Goal: Use online tool/utility: Utilize a website feature to perform a specific function

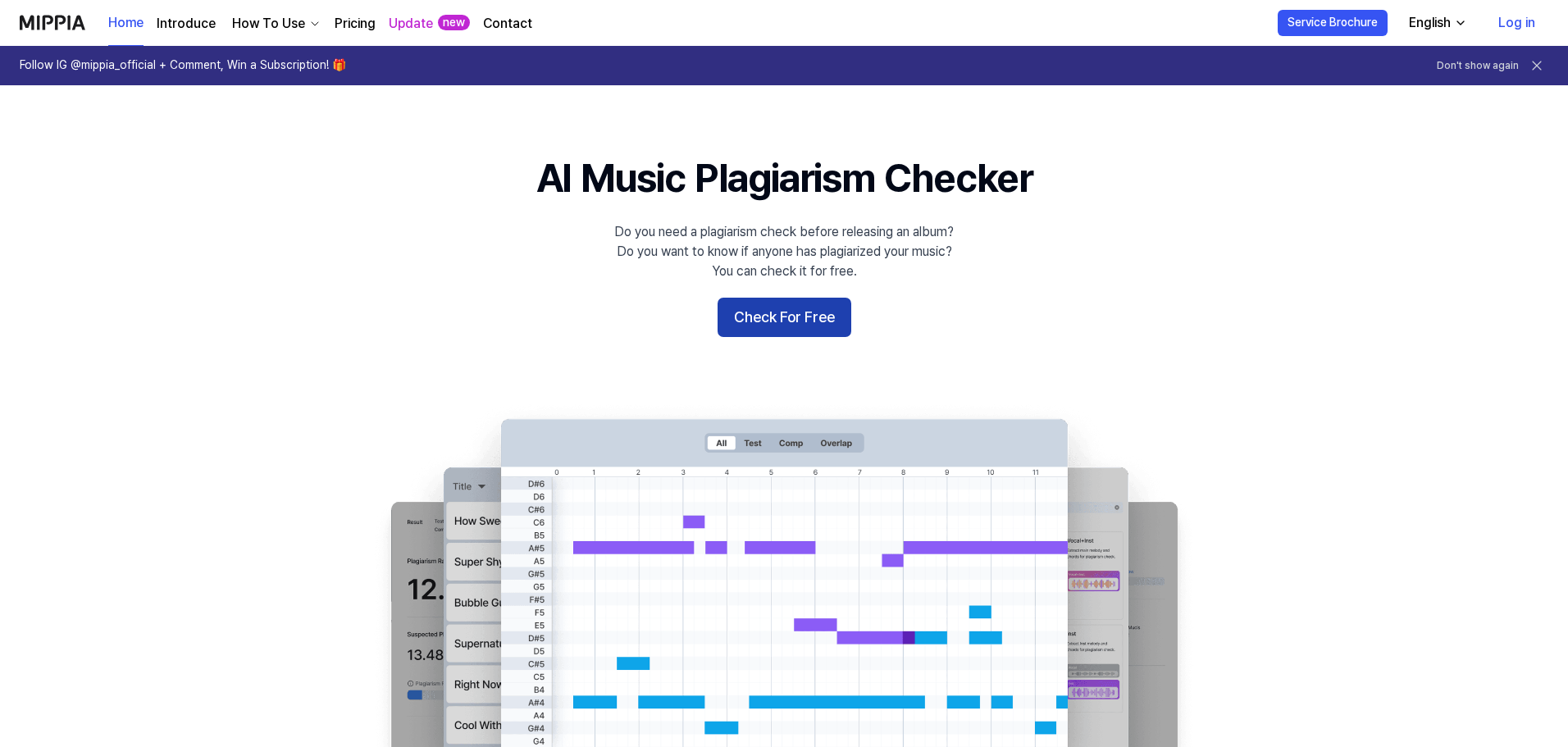
click at [770, 308] on button "Check For Free" at bounding box center [784, 318] width 134 height 39
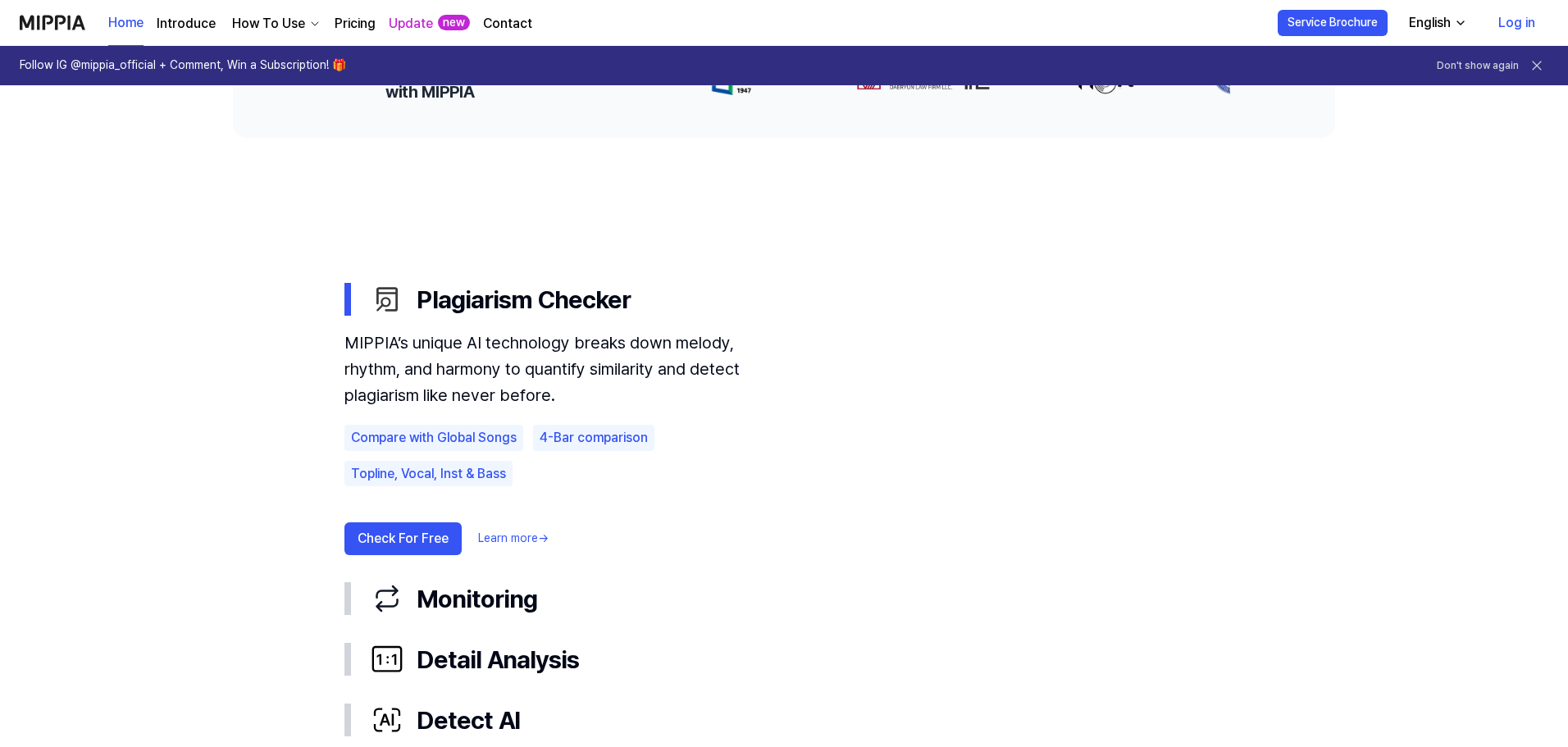
scroll to position [902, 0]
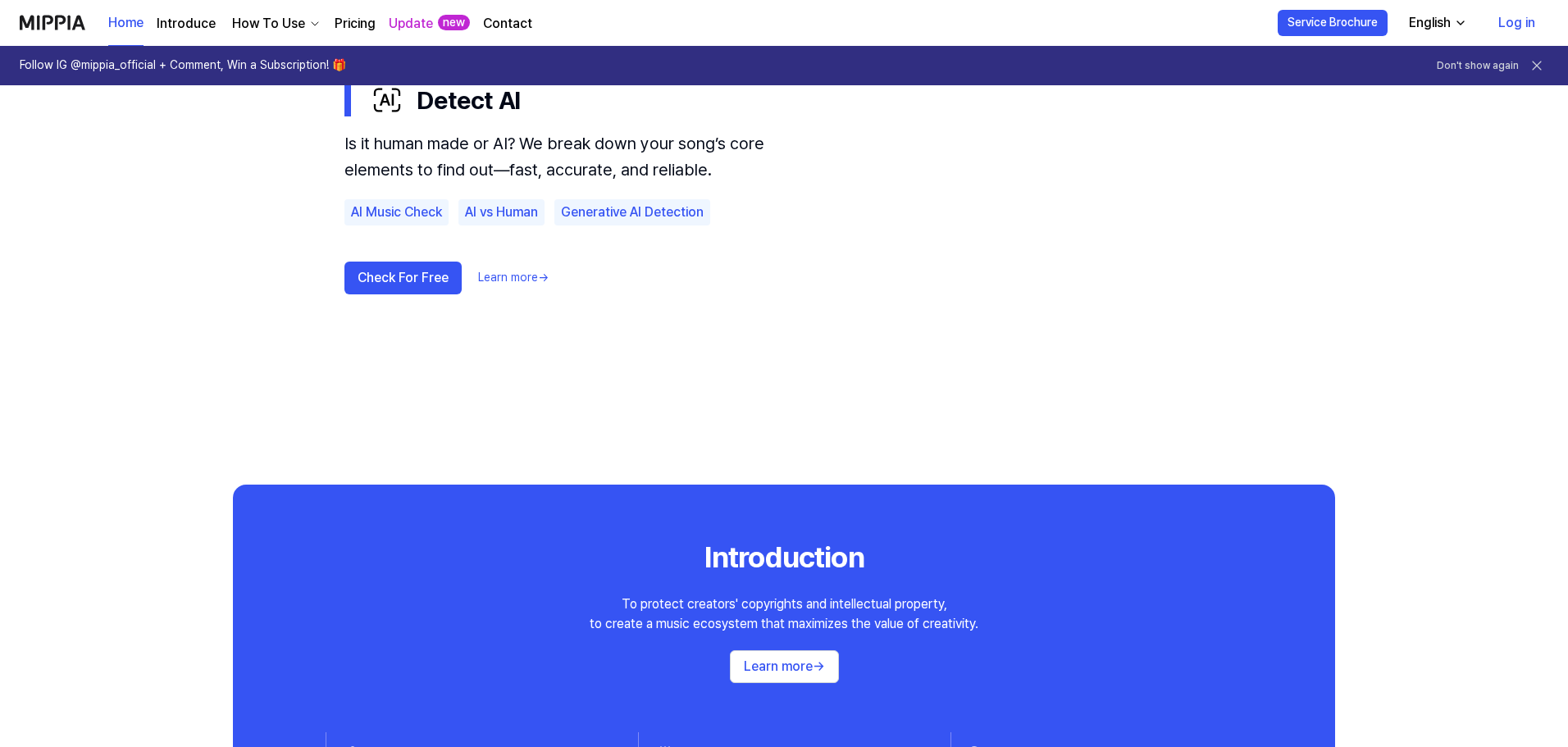
scroll to position [1149, 0]
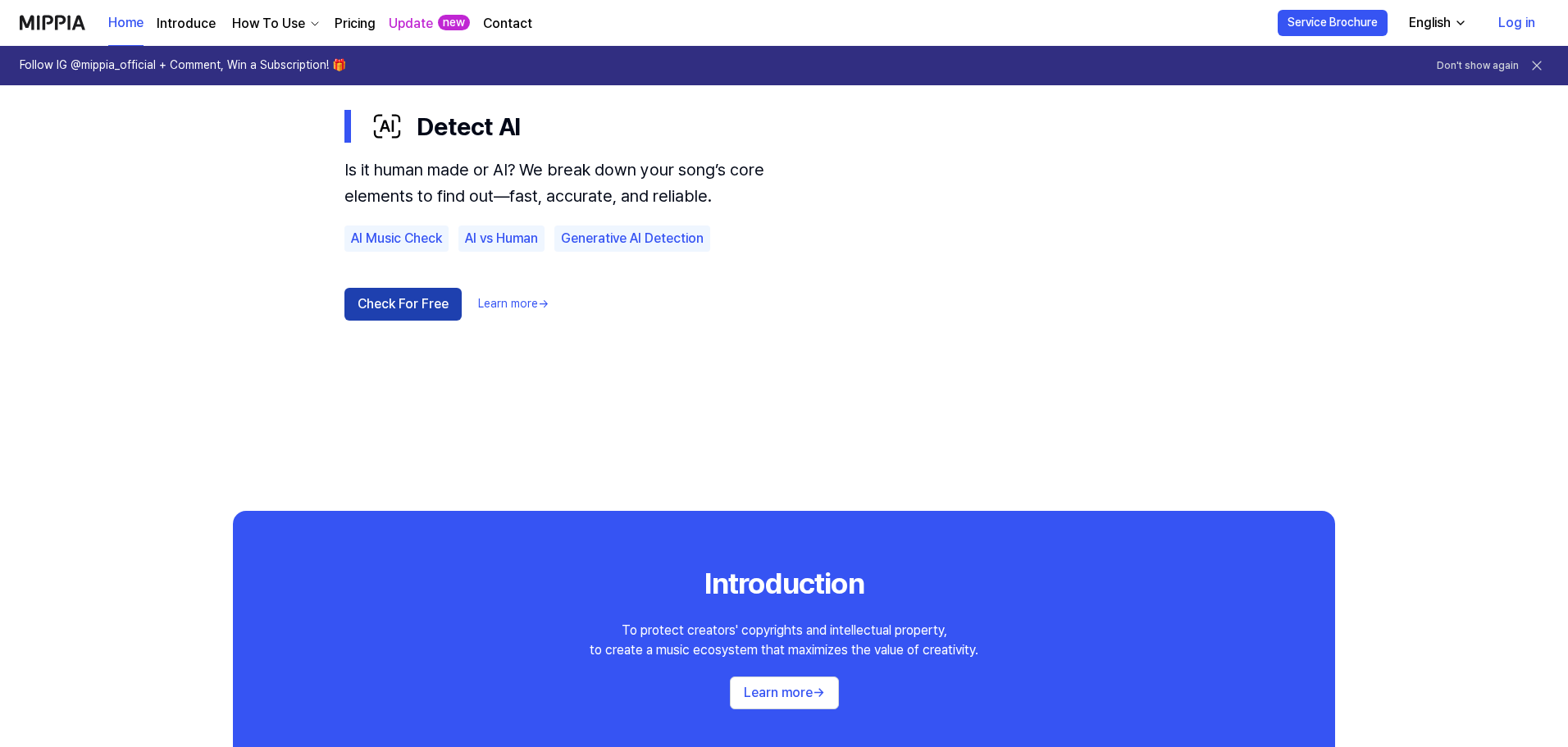
click at [417, 305] on button "Check For Free" at bounding box center [403, 305] width 117 height 33
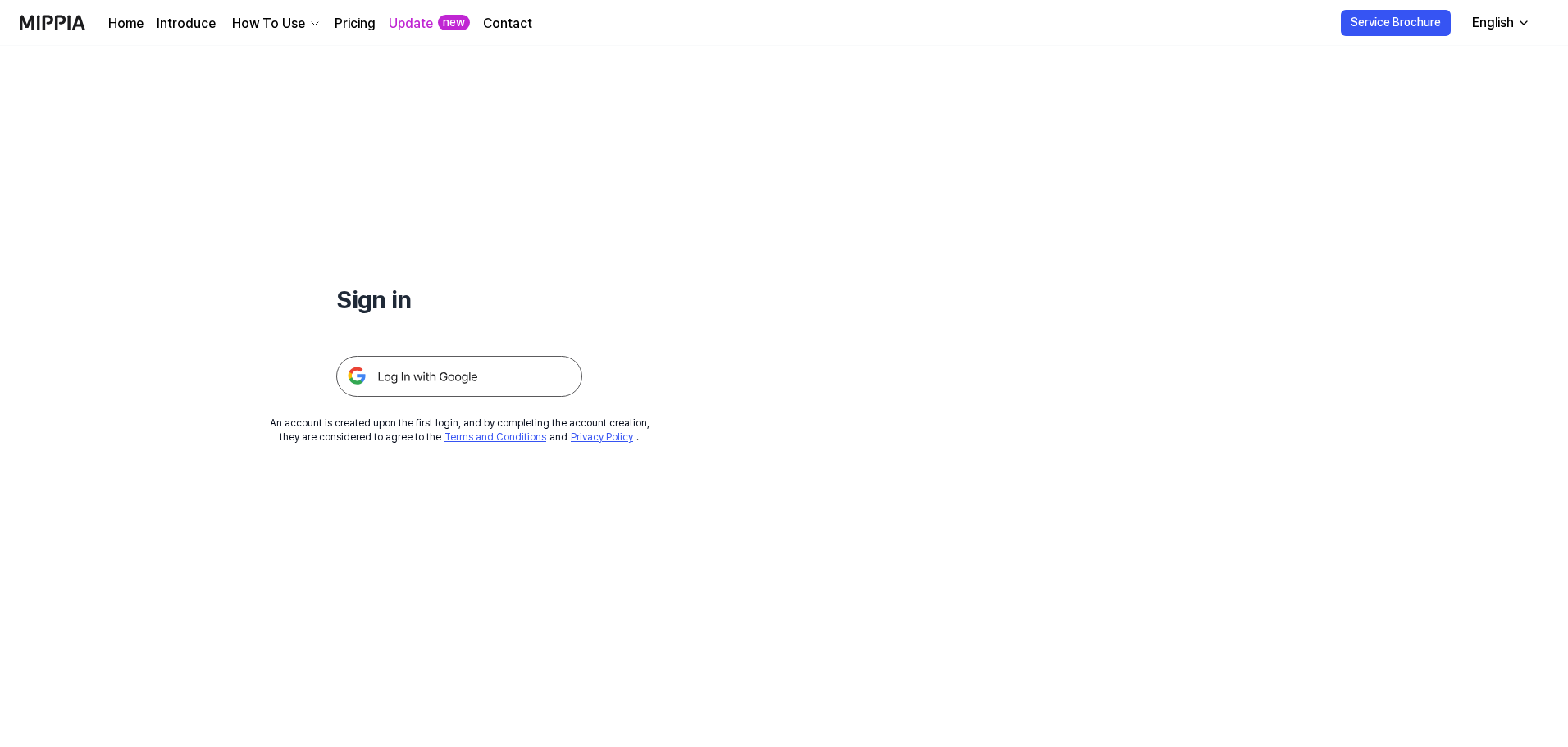
click at [517, 373] on img at bounding box center [460, 376] width 246 height 41
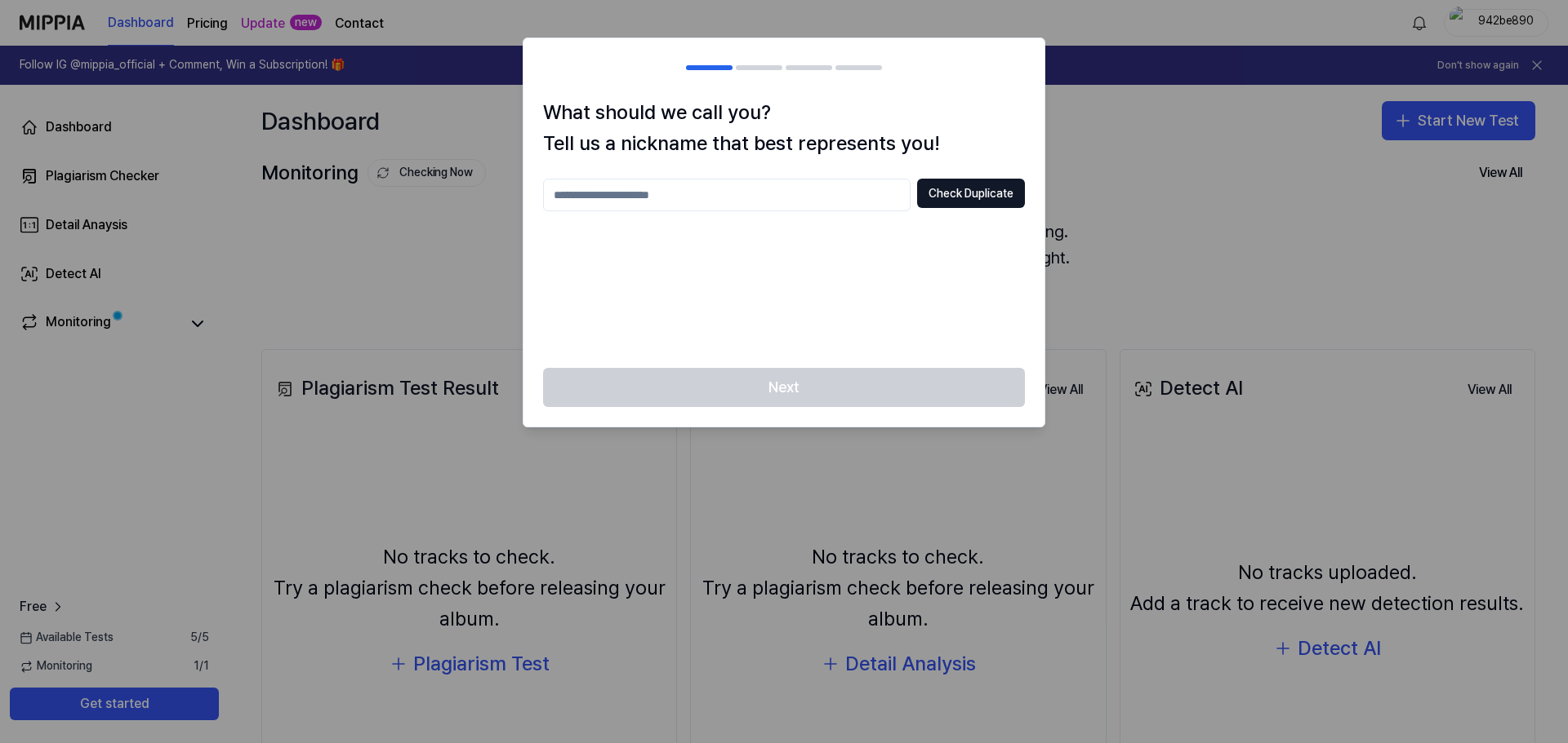
click at [1134, 187] on div at bounding box center [784, 372] width 1568 height 743
click at [1133, 187] on div at bounding box center [784, 372] width 1568 height 743
click at [745, 202] on input "text" at bounding box center [727, 195] width 367 height 33
type input "**"
click at [999, 194] on button "Check Duplicate" at bounding box center [971, 194] width 108 height 29
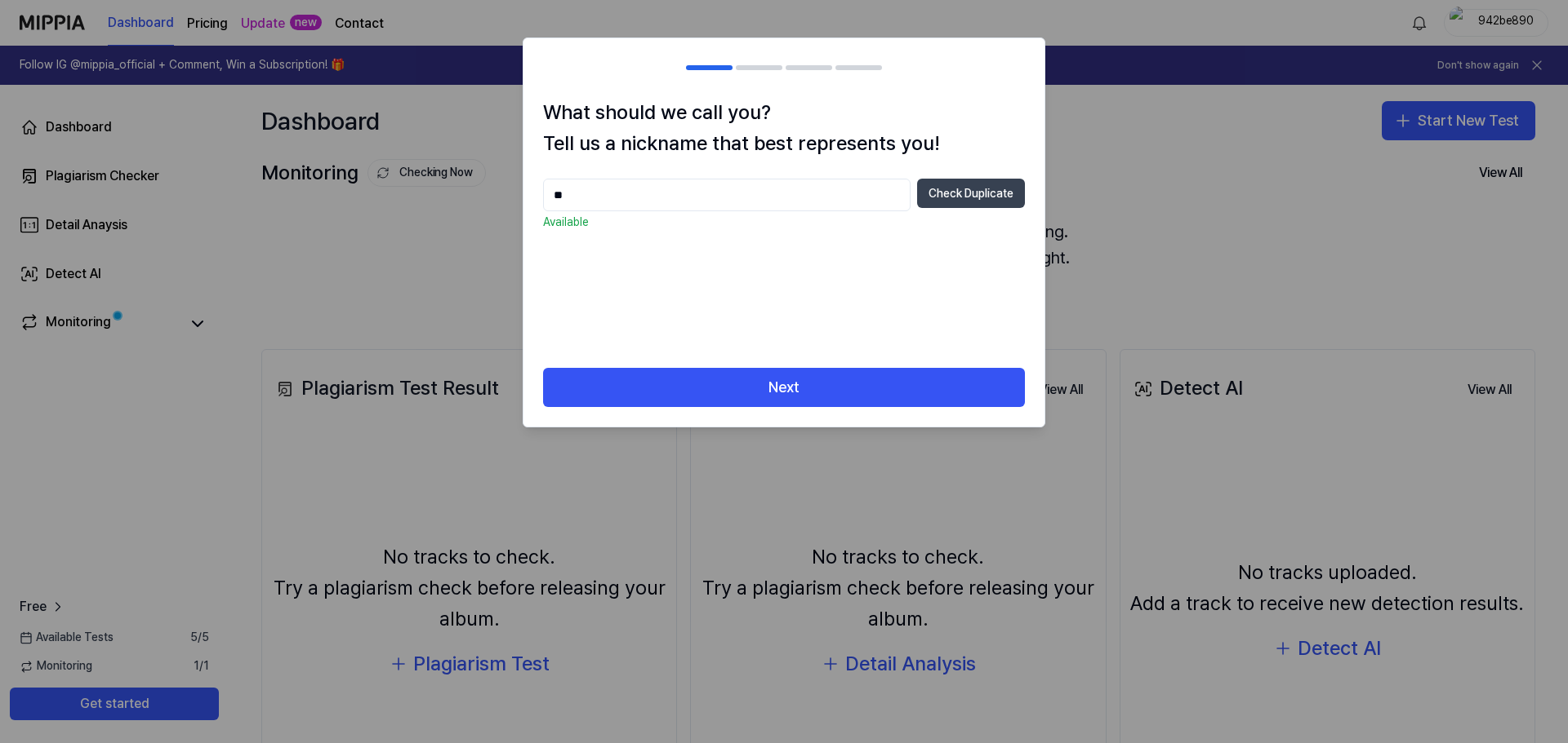
click at [950, 194] on button "Check Duplicate" at bounding box center [971, 194] width 108 height 29
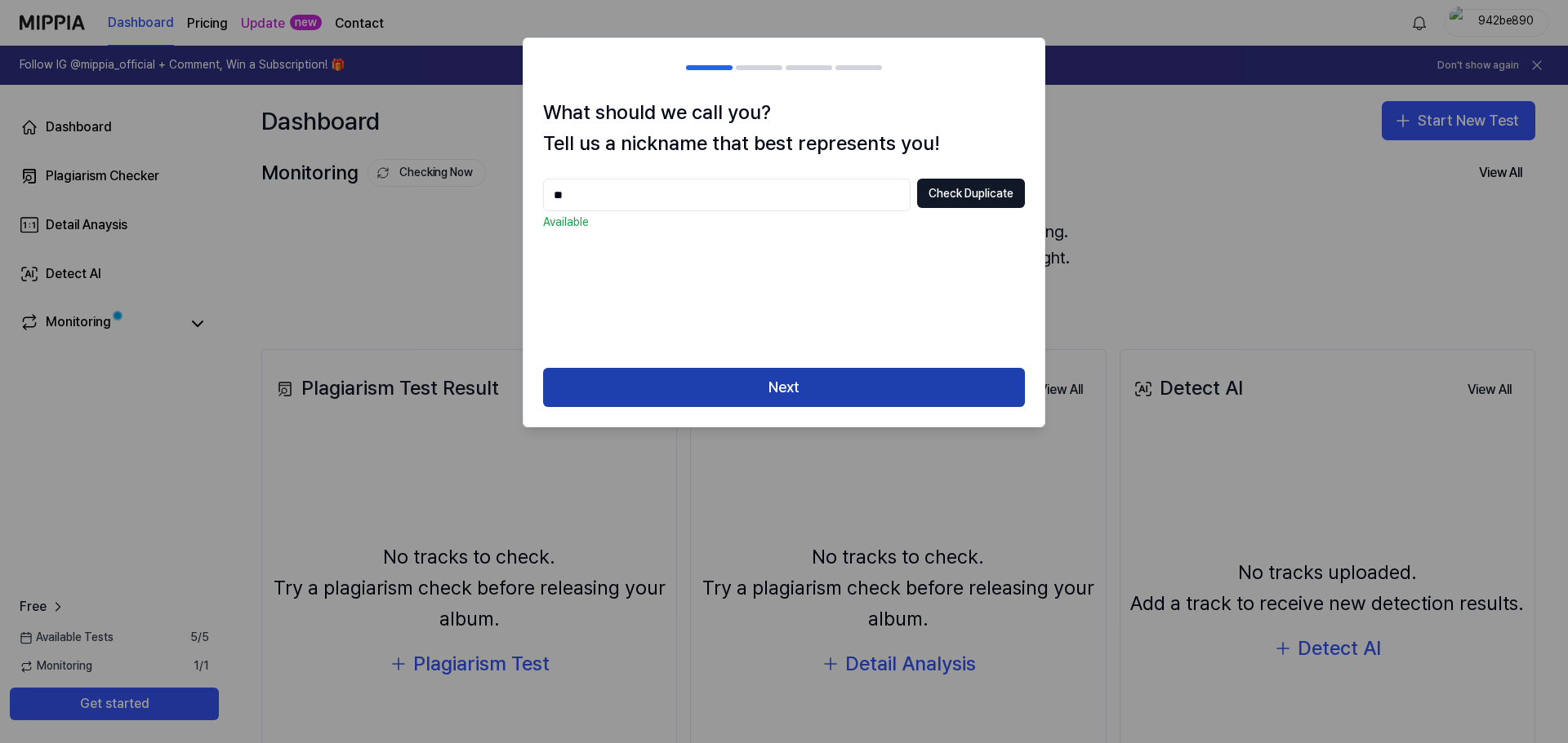
click at [857, 383] on button "Next" at bounding box center [784, 387] width 481 height 39
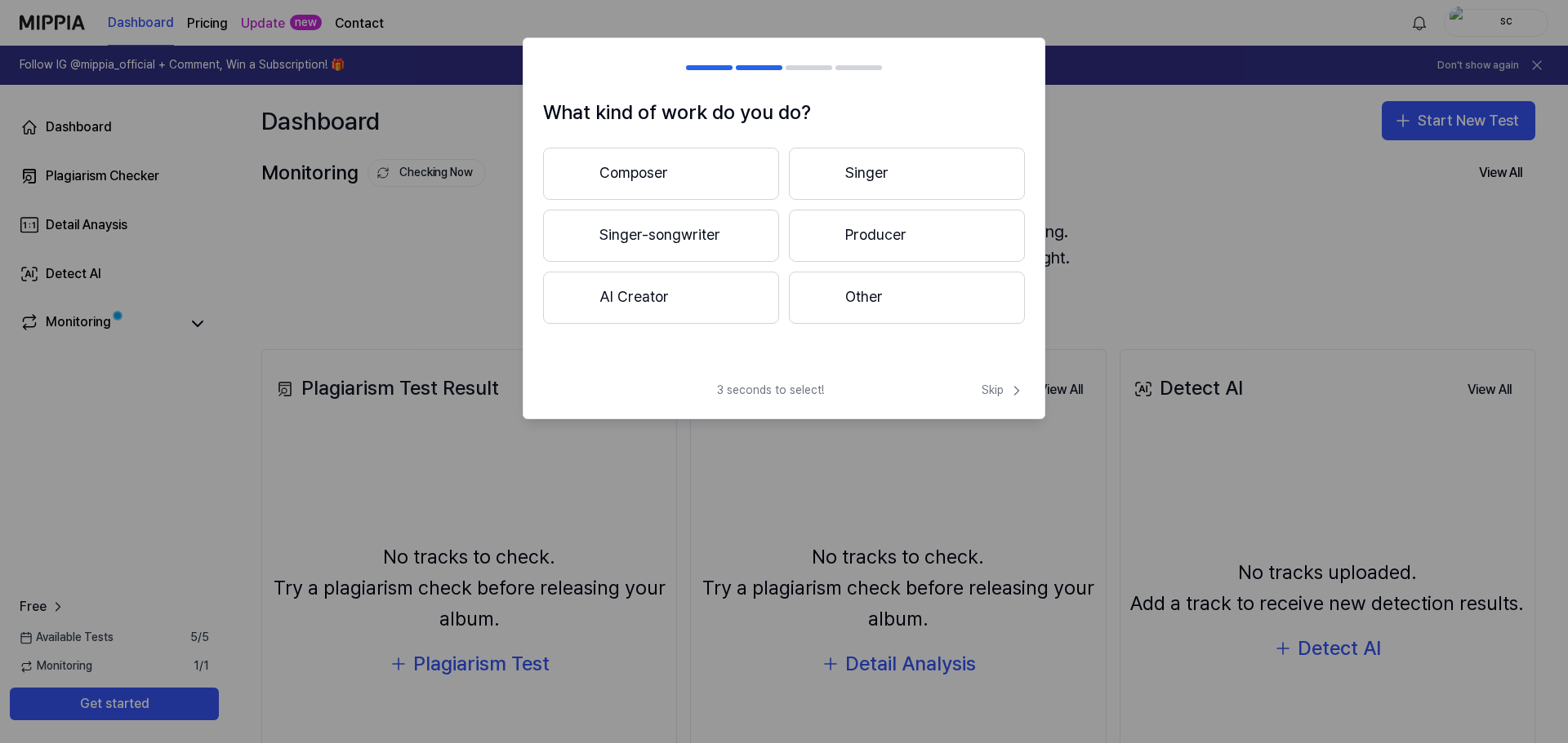
click at [898, 183] on button "Singer" at bounding box center [907, 173] width 236 height 52
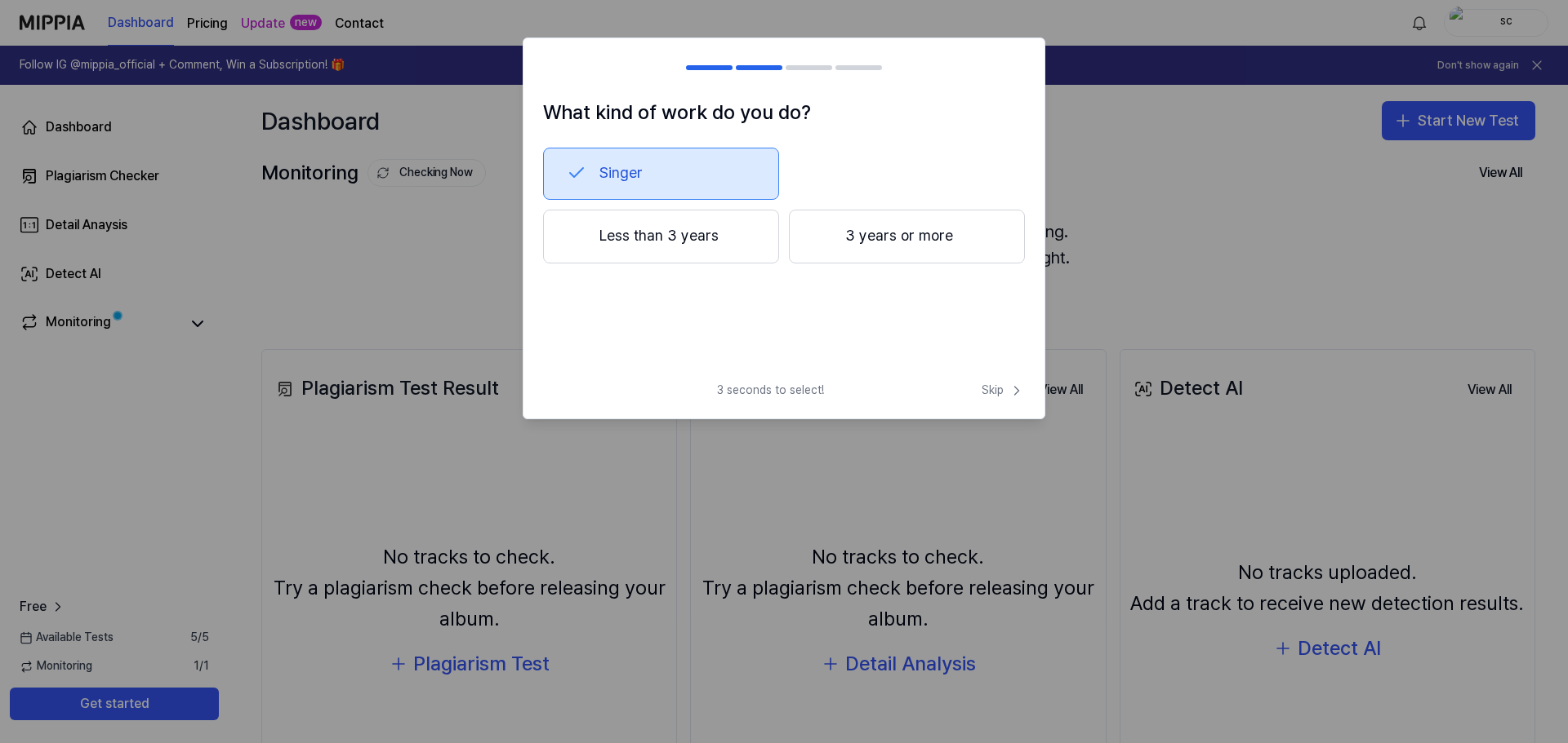
click at [689, 220] on button "Less than 3 years" at bounding box center [661, 236] width 236 height 54
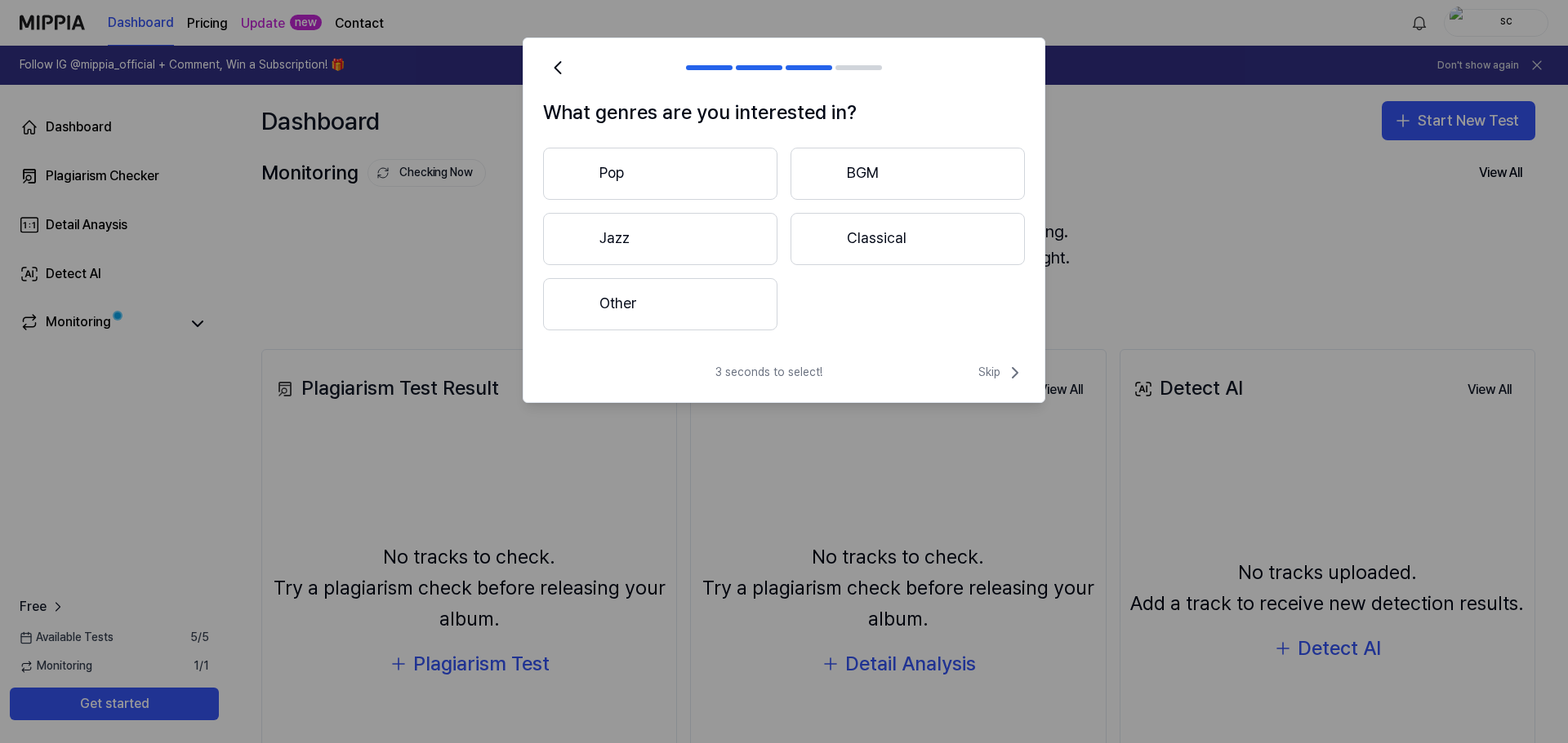
click at [714, 283] on button "Other" at bounding box center [660, 304] width 235 height 52
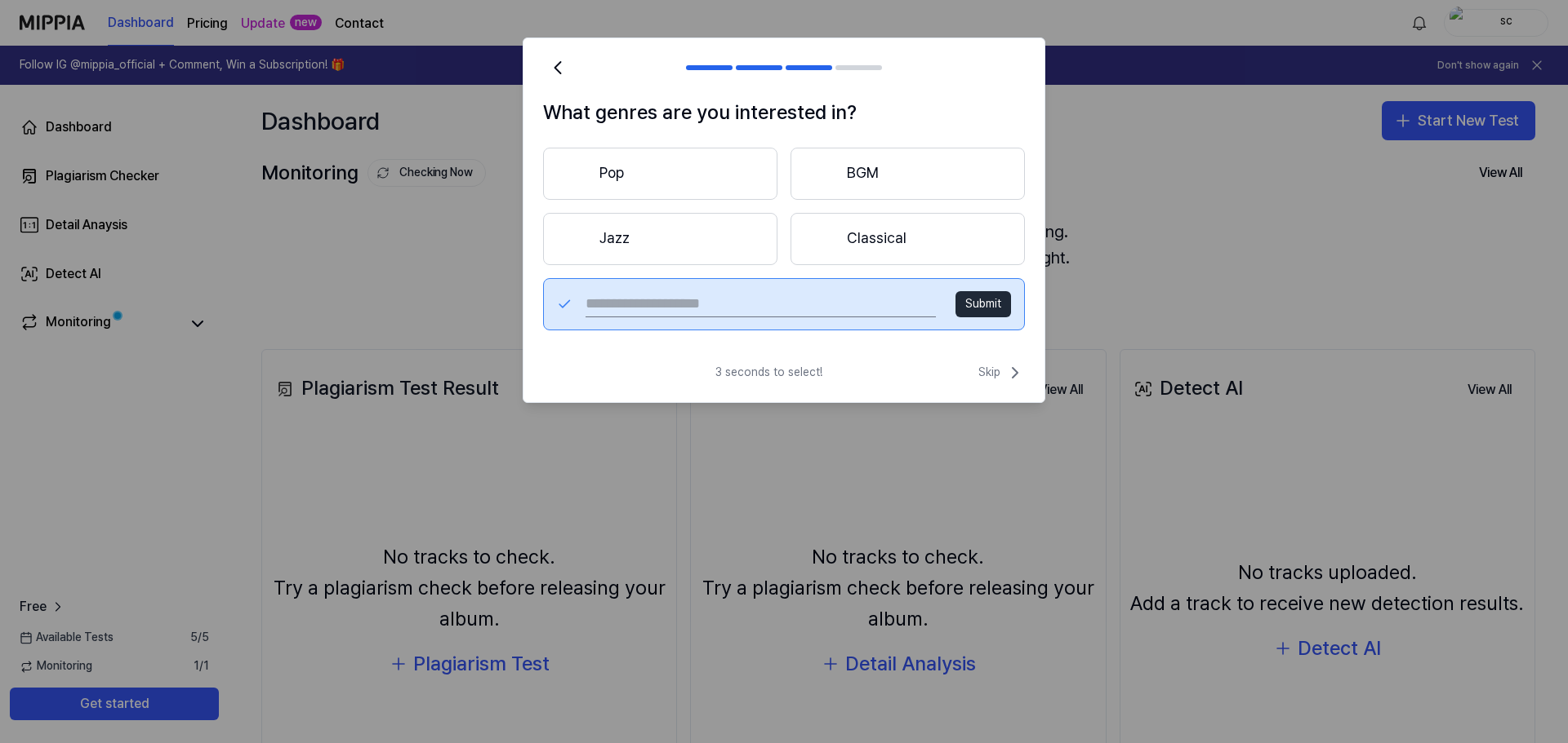
click at [814, 240] on button "Classical" at bounding box center [907, 238] width 235 height 52
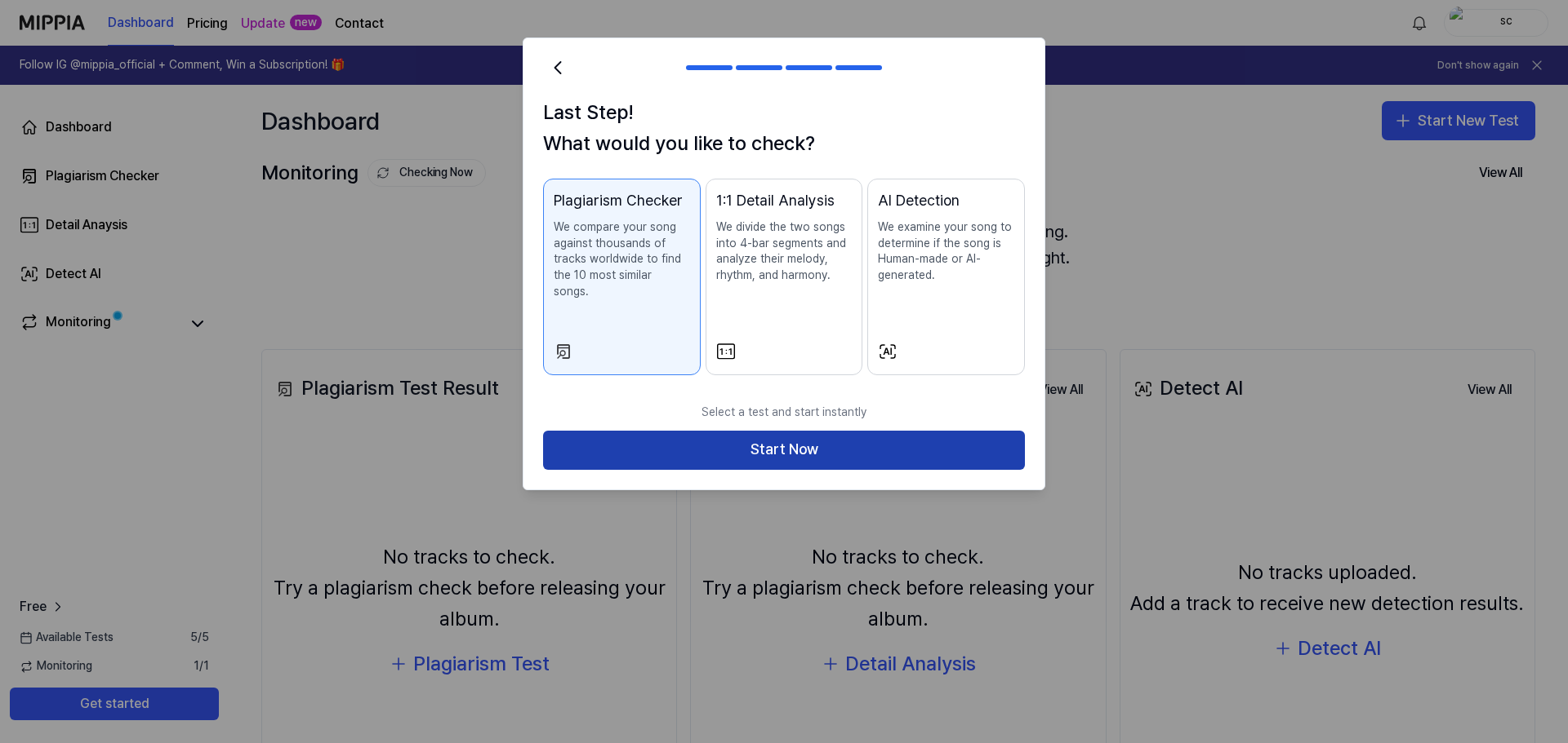
click at [879, 437] on button "Start Now" at bounding box center [784, 450] width 481 height 39
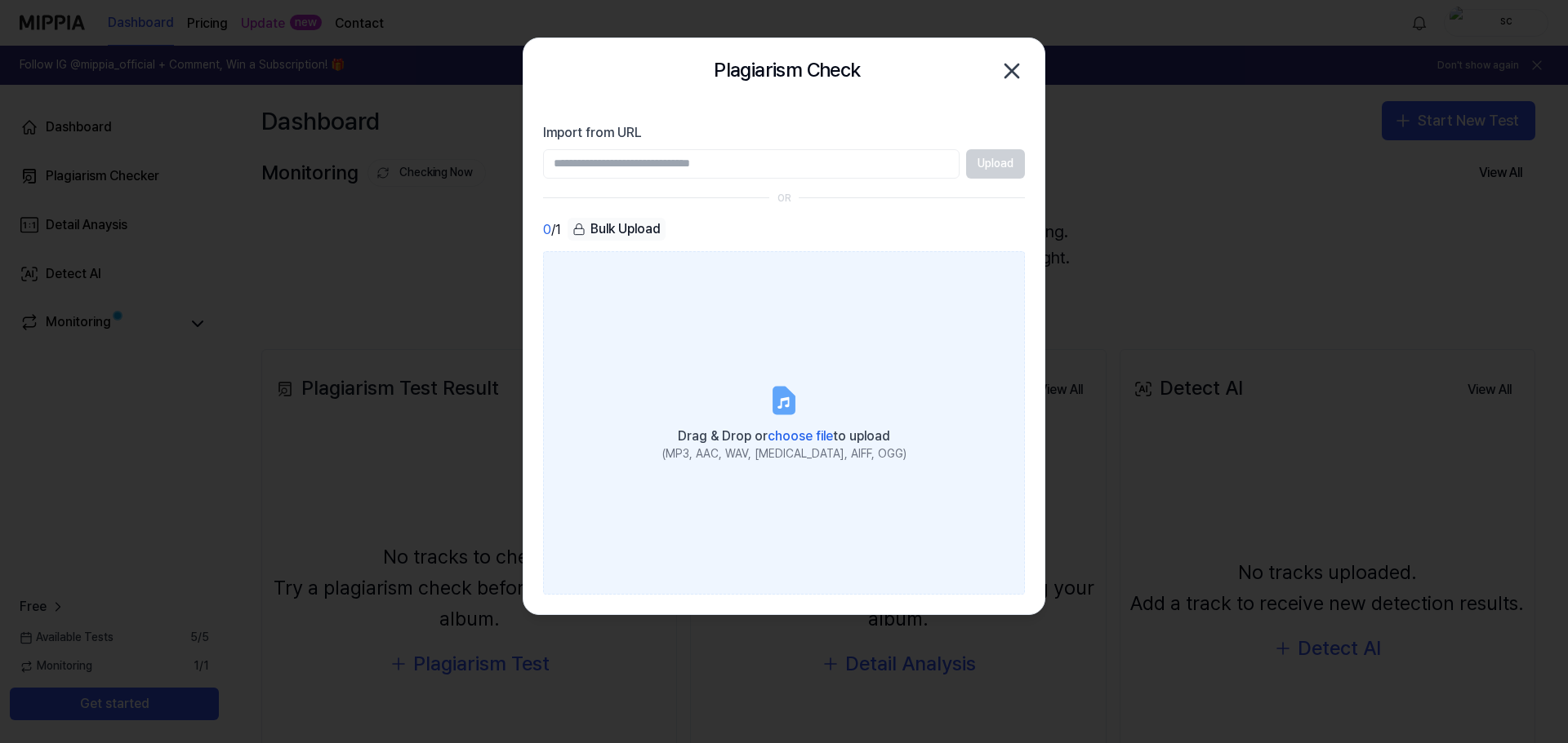
click at [801, 373] on label "Drag & Drop or choose file to upload (MP3, AAC, WAV, FLAC, AIFF, OGG)" at bounding box center [784, 422] width 481 height 342
click at [0, 0] on input "Drag & Drop or choose file to upload (MP3, AAC, WAV, FLAC, AIFF, OGG)" at bounding box center [0, 0] width 0 height 0
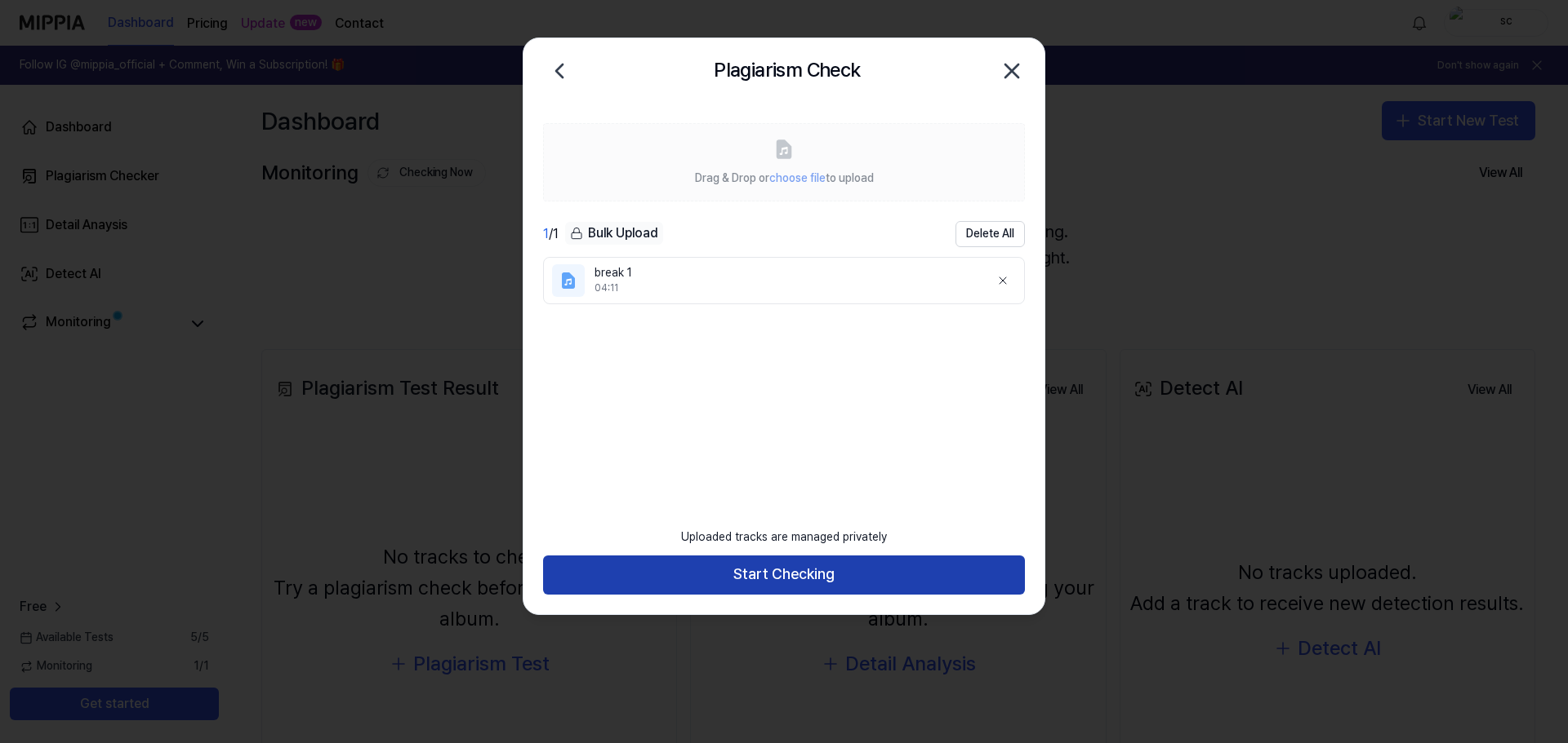
click at [762, 570] on button "Start Checking" at bounding box center [784, 575] width 481 height 39
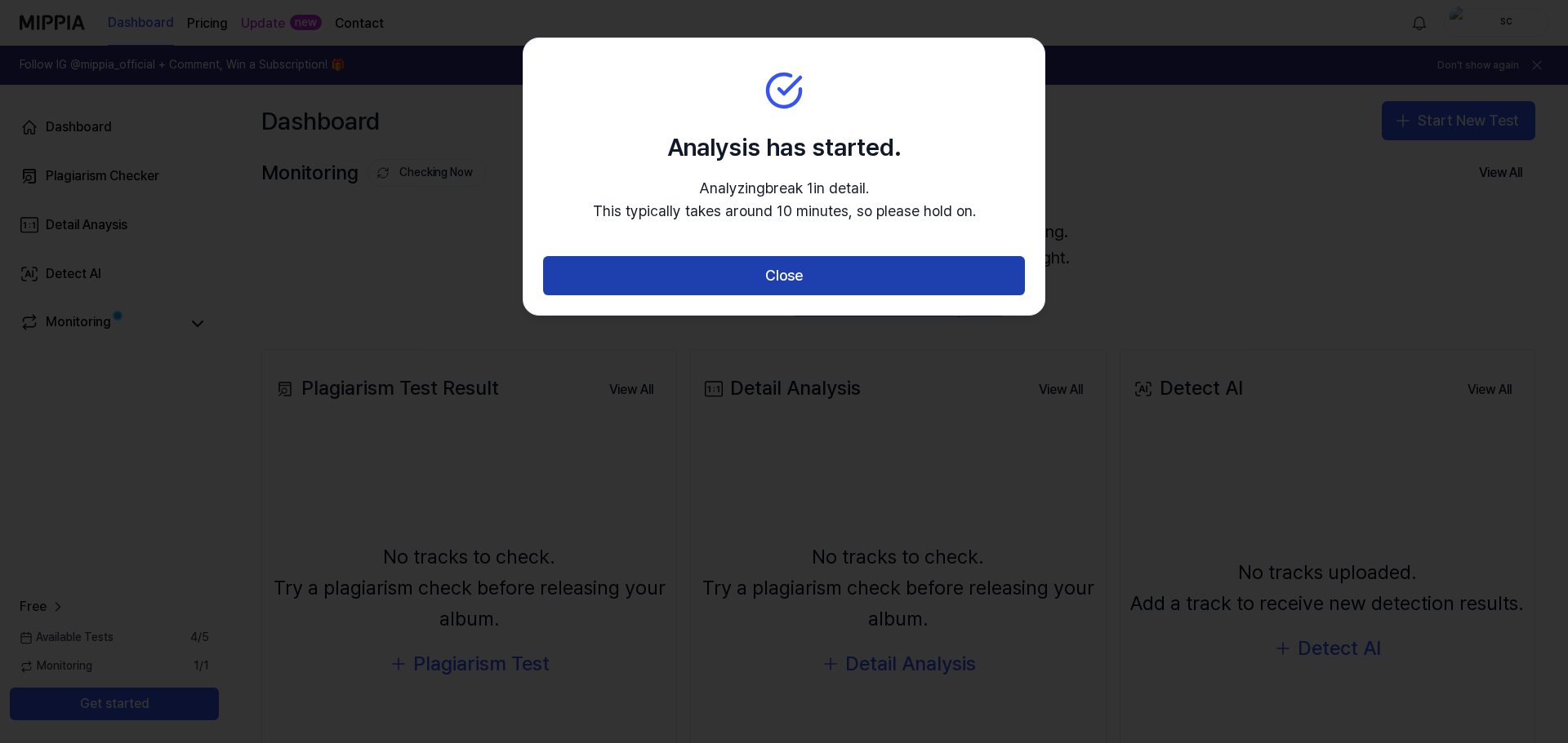
click at [825, 273] on button "Close" at bounding box center [784, 276] width 481 height 39
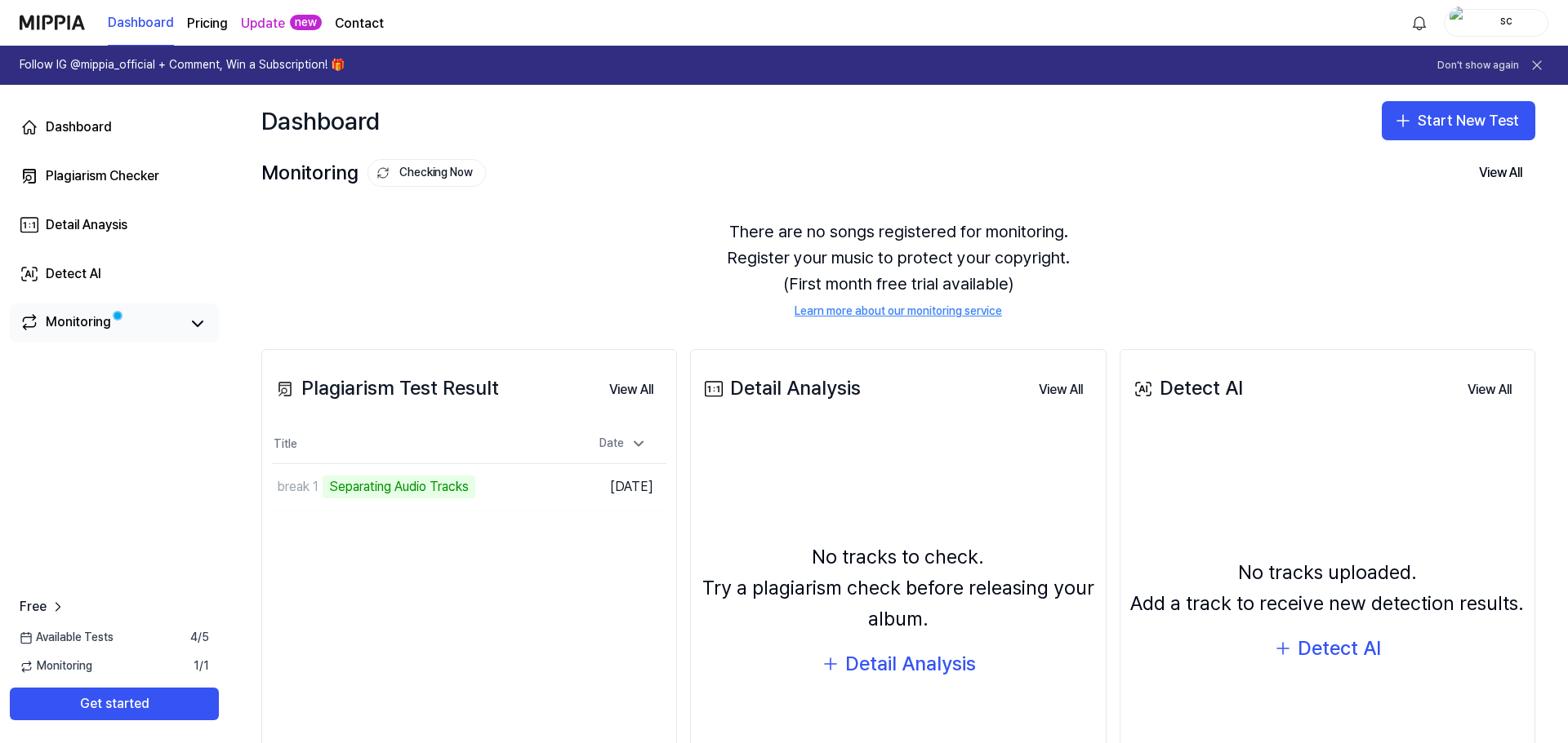
click at [112, 319] on span at bounding box center [117, 316] width 10 height 10
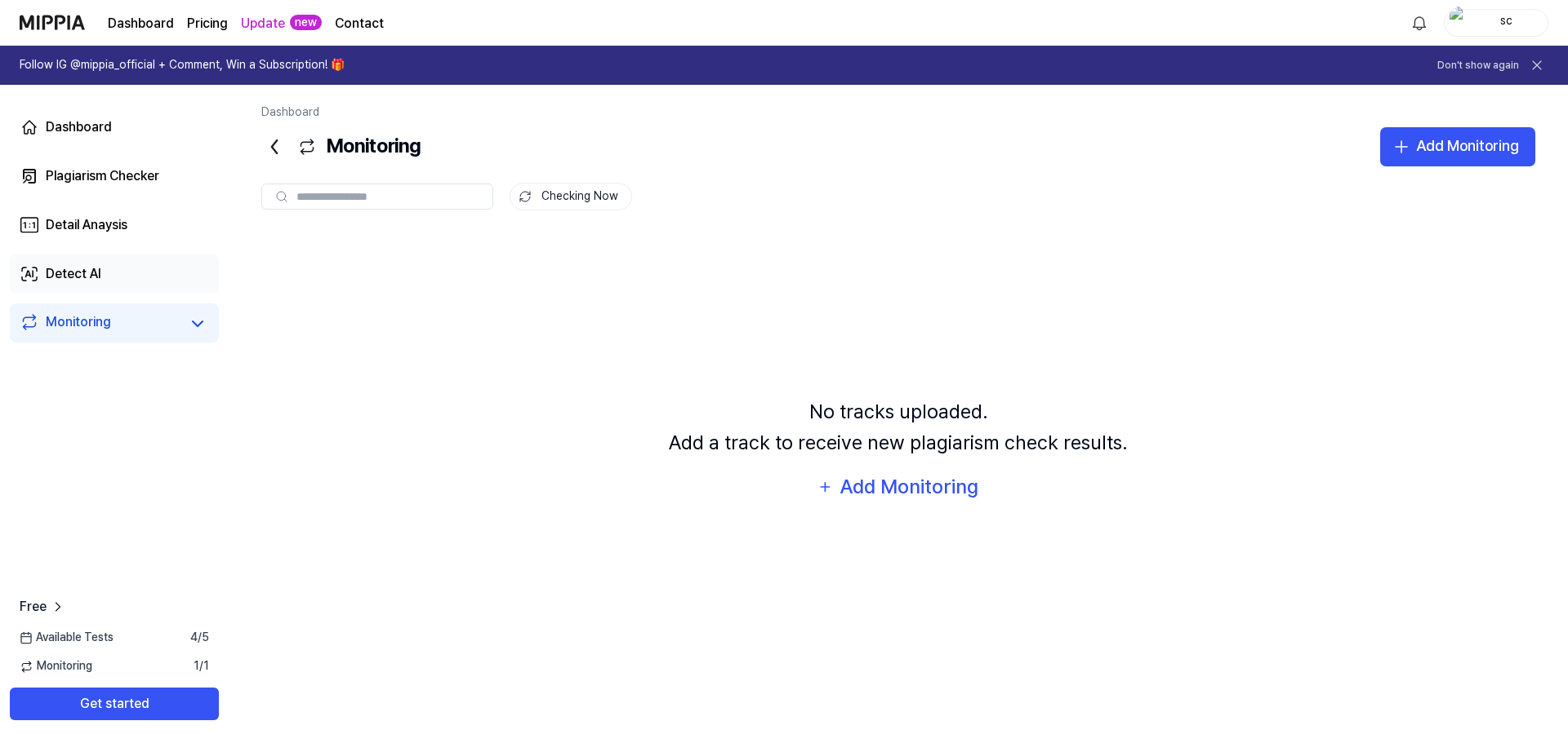
click at [88, 273] on div "Detect AI" at bounding box center [73, 274] width 56 height 19
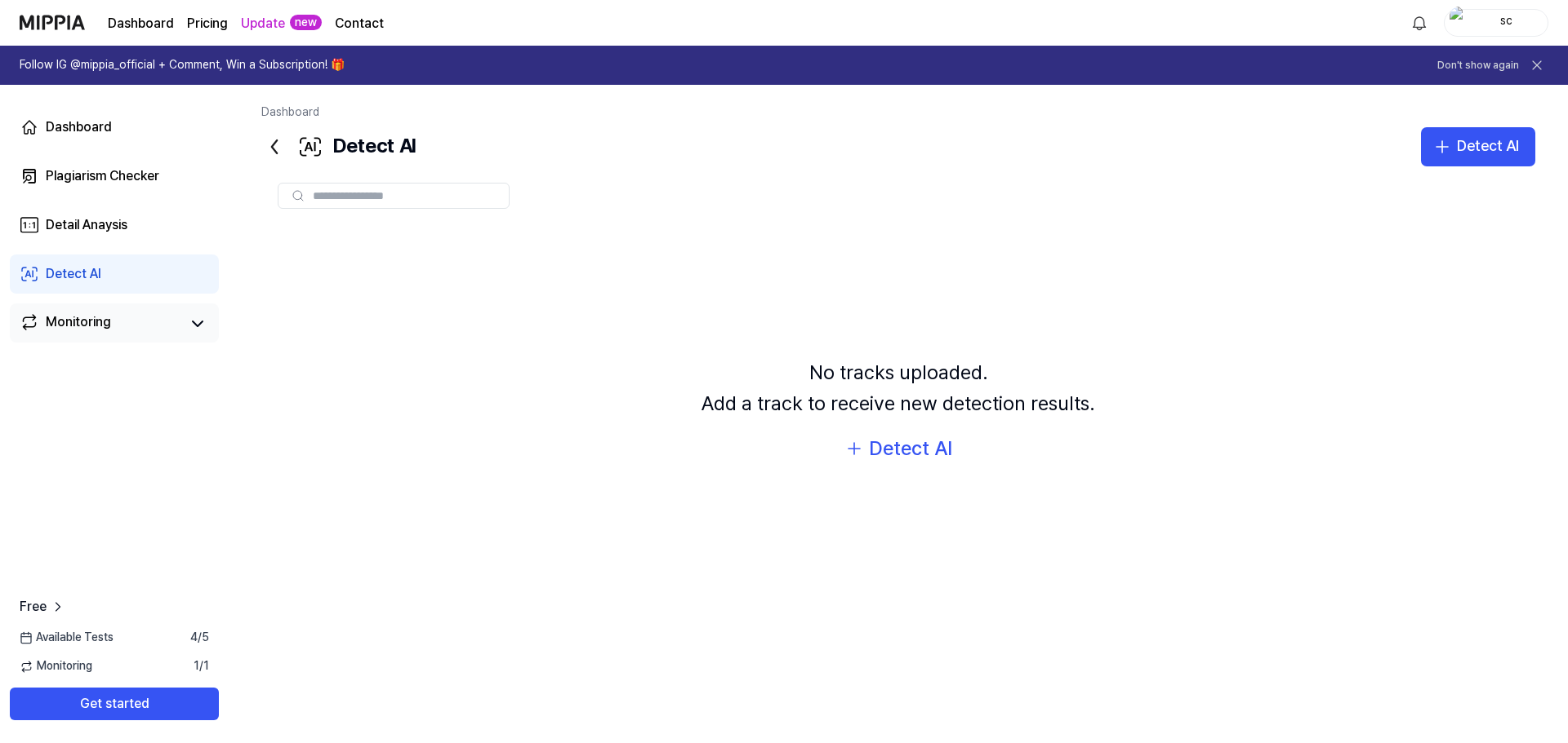
click at [61, 269] on div "Detect AI" at bounding box center [73, 274] width 56 height 19
drag, startPoint x: 1448, startPoint y: 124, endPoint x: 1463, endPoint y: 162, distance: 40.9
click at [1449, 127] on div "Dashboard Detect AI Detect AI" at bounding box center [898, 135] width 1274 height 62
click at [1462, 162] on button "Detect AI" at bounding box center [1478, 146] width 114 height 39
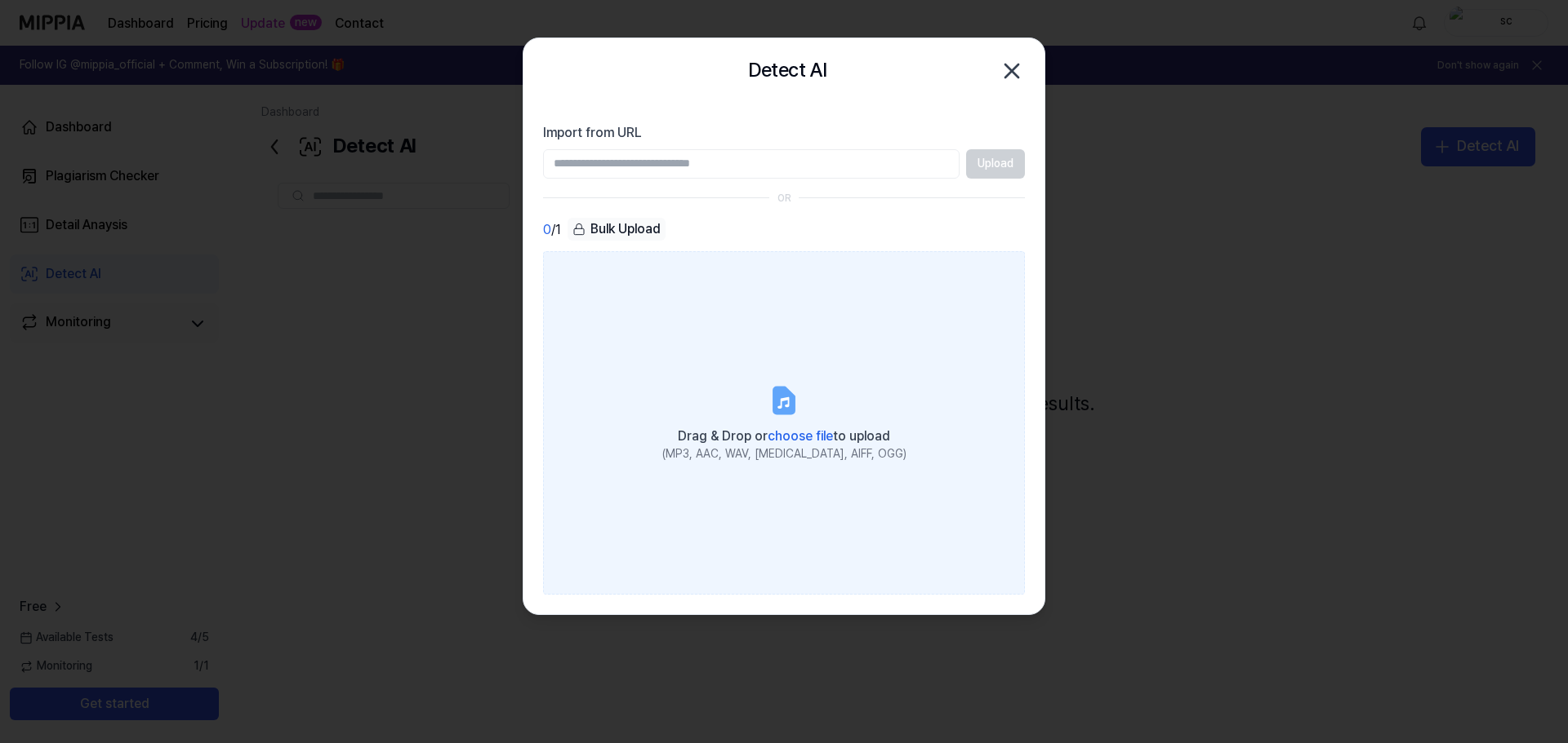
click at [770, 319] on label "Drag & Drop or choose file to upload (MP3, AAC, WAV, FLAC, AIFF, OGG)" at bounding box center [784, 422] width 481 height 342
click at [0, 0] on input "Drag & Drop or choose file to upload (MP3, AAC, WAV, FLAC, AIFF, OGG)" at bounding box center [0, 0] width 0 height 0
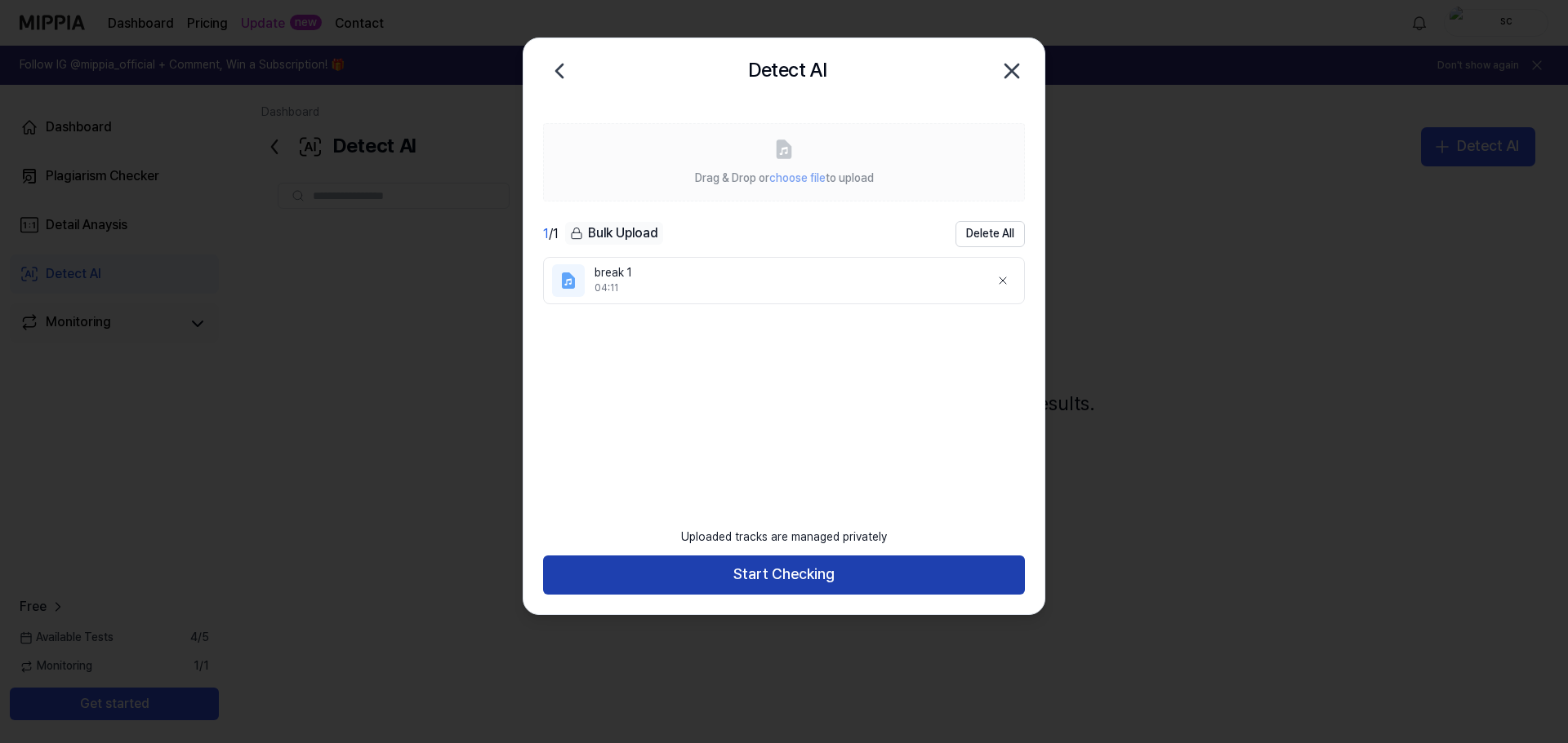
click at [678, 573] on button "Start Checking" at bounding box center [784, 575] width 481 height 39
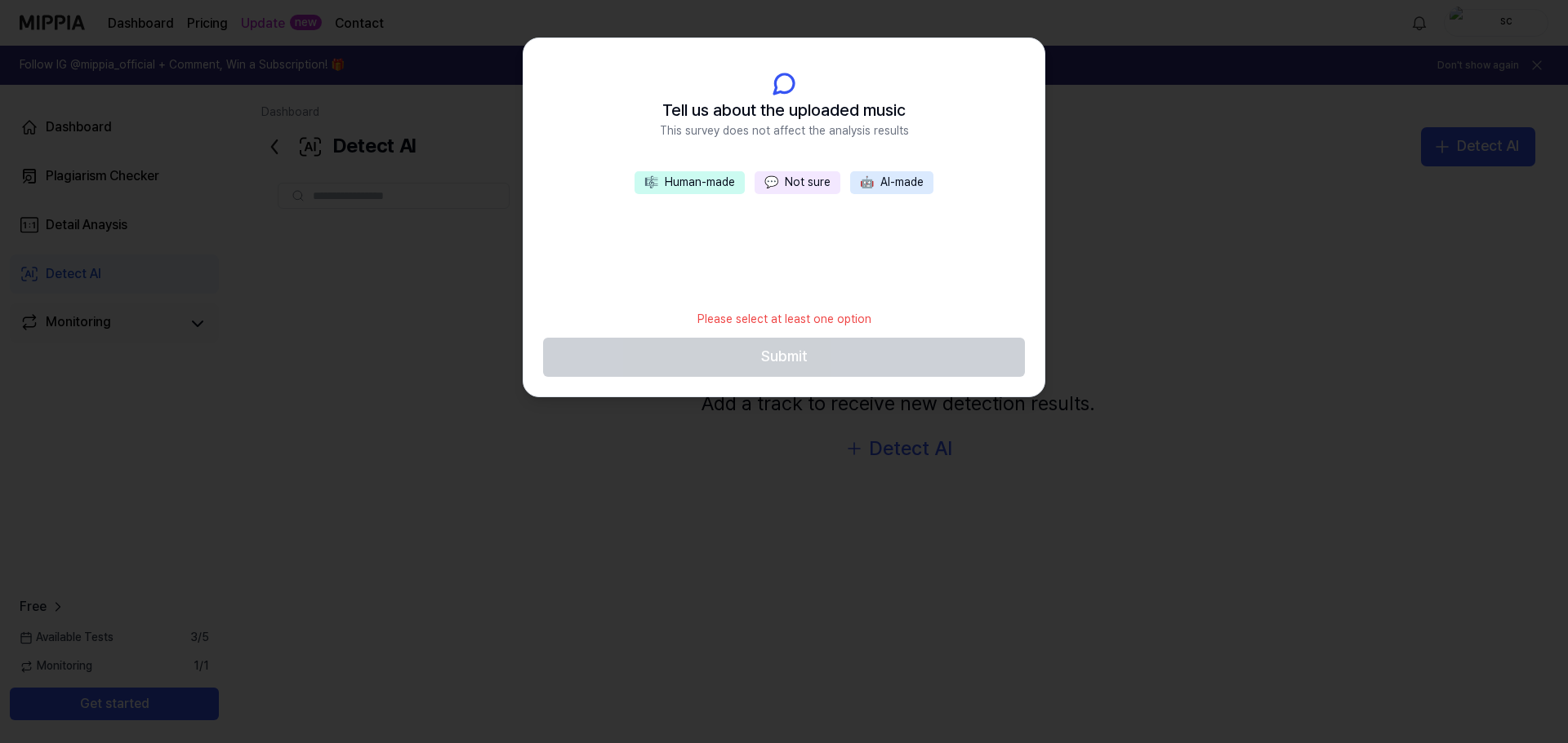
click at [785, 189] on button "💬 Not sure" at bounding box center [797, 183] width 86 height 23
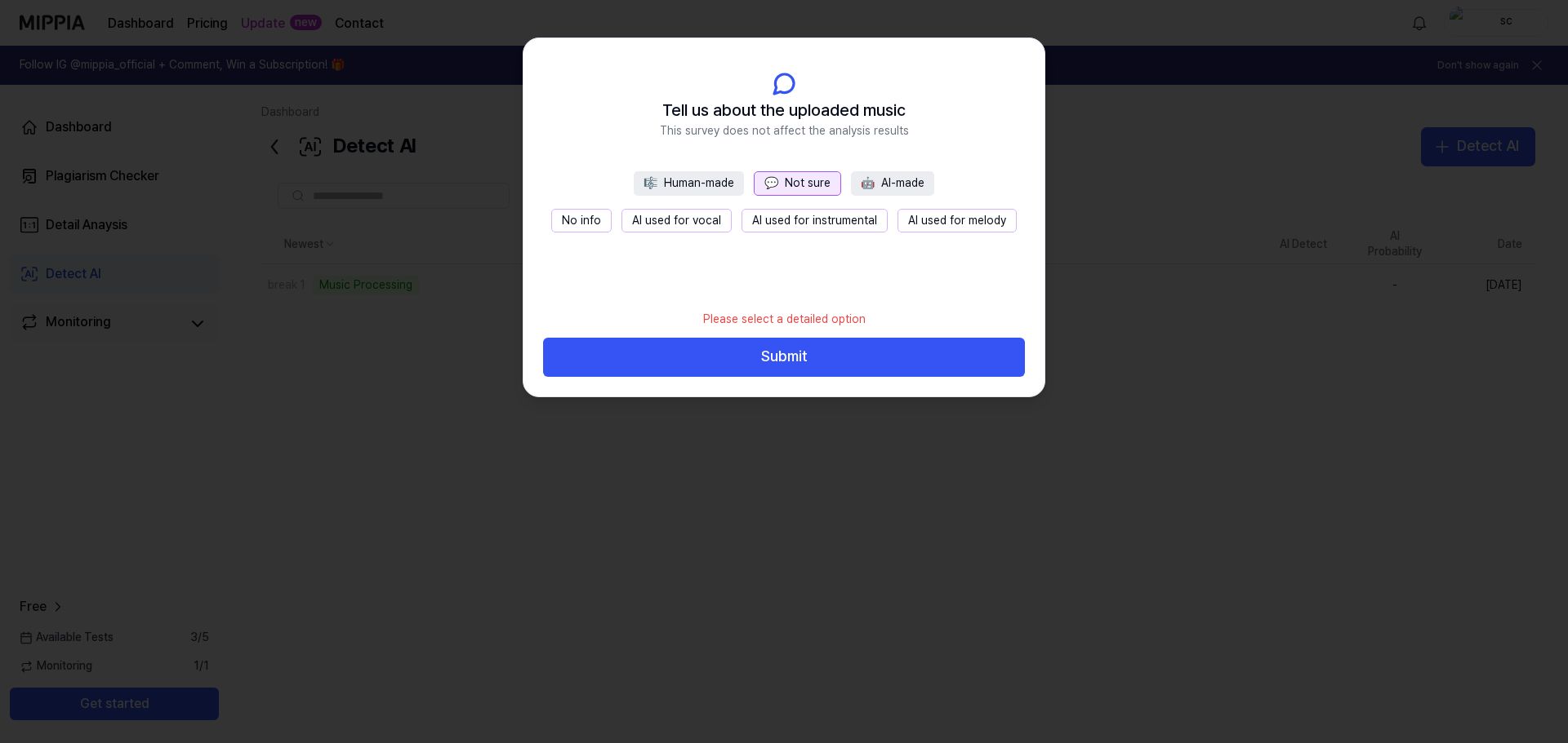
click at [575, 221] on button "No info" at bounding box center [581, 221] width 60 height 25
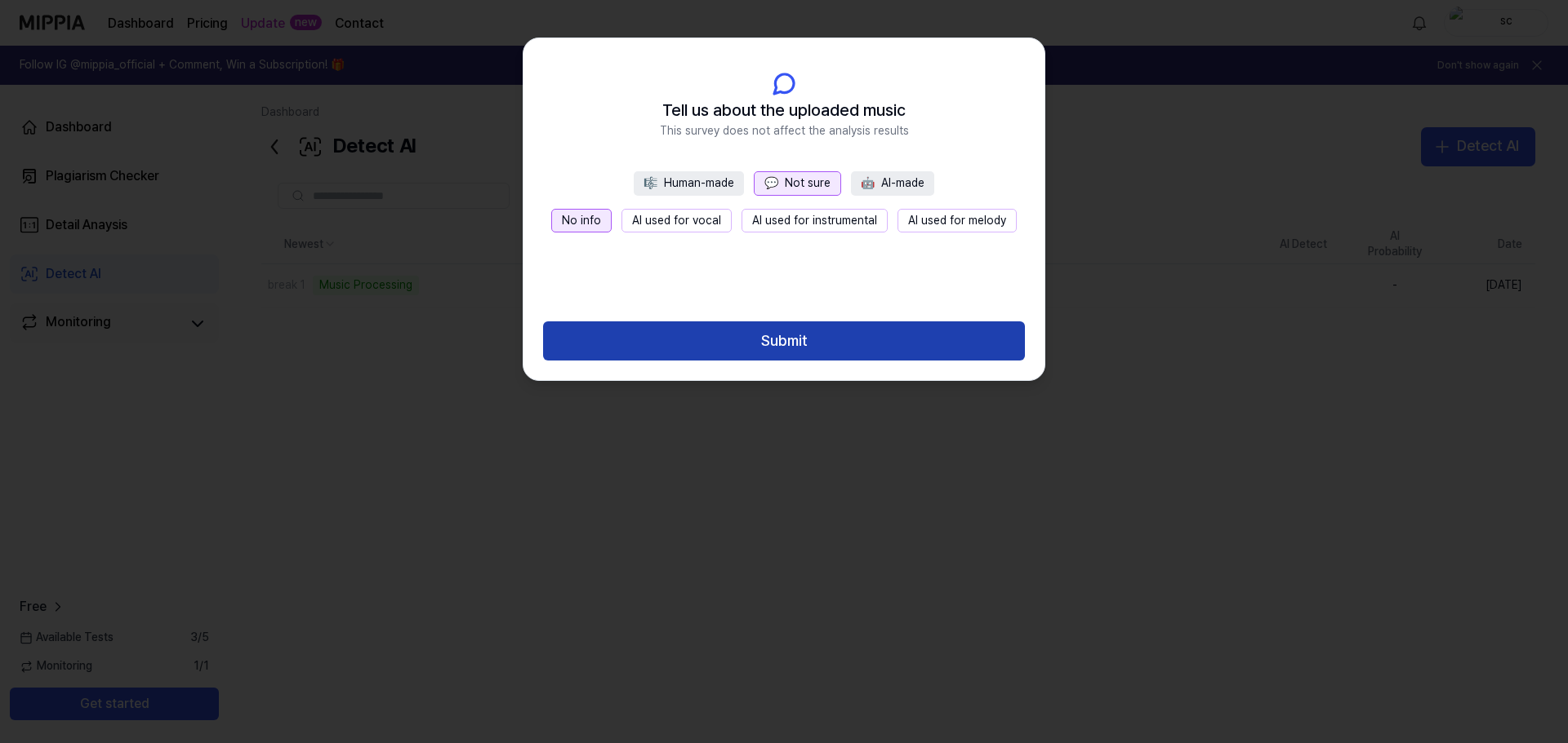
click at [671, 329] on button "Submit" at bounding box center [784, 340] width 481 height 39
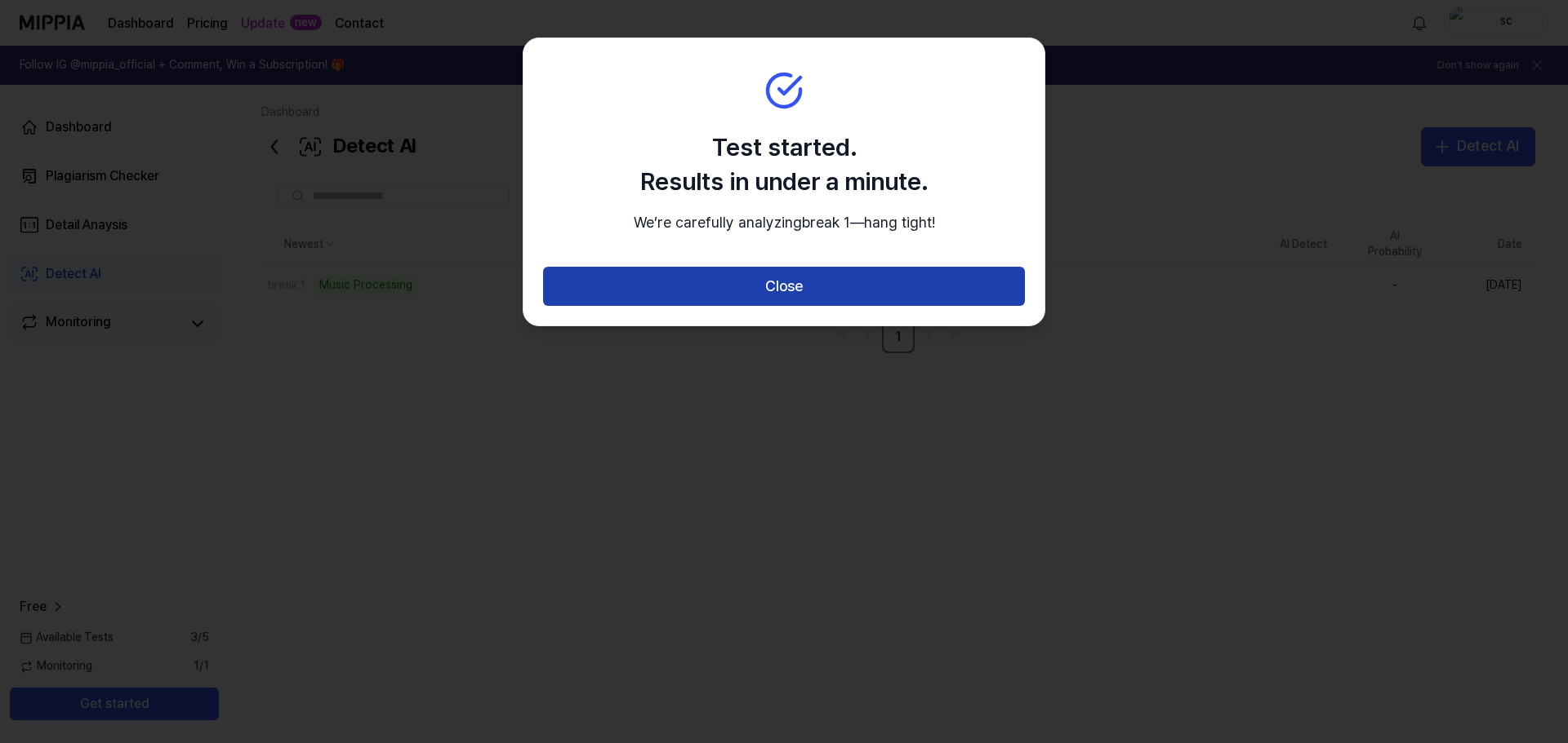
click at [705, 306] on button "Close" at bounding box center [784, 286] width 481 height 39
